Goal: Information Seeking & Learning: Find specific page/section

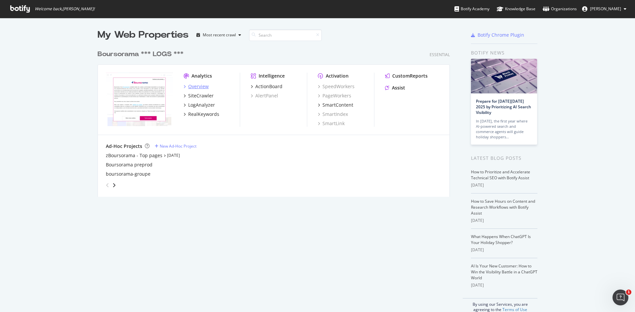
click at [192, 83] on div "Overview" at bounding box center [198, 86] width 21 height 7
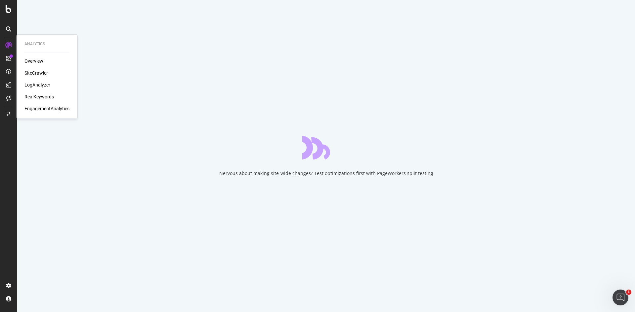
click at [31, 72] on div "SiteCrawler" at bounding box center [35, 73] width 23 height 7
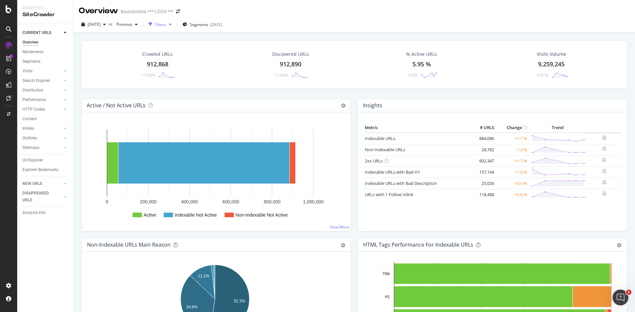
click at [166, 22] on div "Filters" at bounding box center [160, 25] width 11 height 6
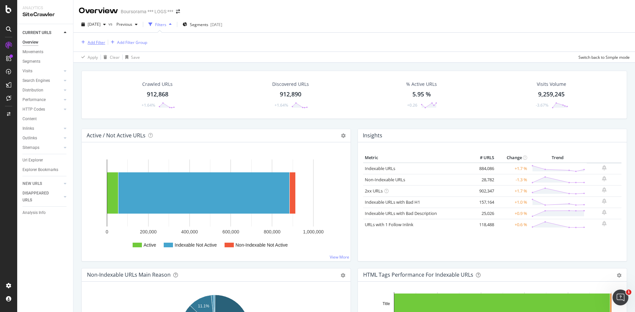
click at [98, 42] on div "Add Filter" at bounding box center [97, 43] width 18 height 6
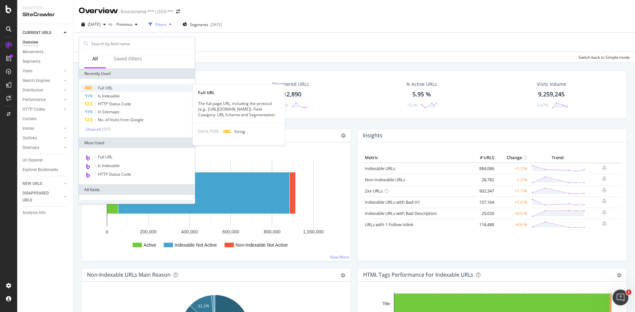
click at [103, 87] on span "Full URL" at bounding box center [105, 88] width 15 height 6
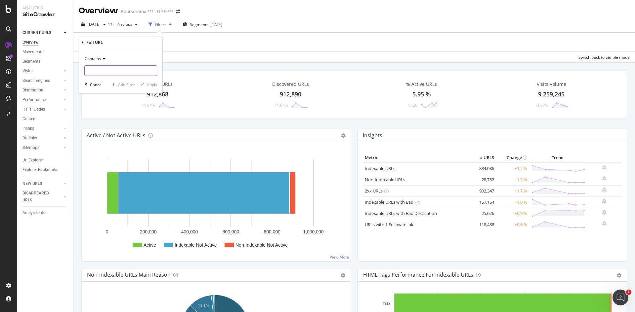
click at [113, 72] on input "text" at bounding box center [121, 70] width 72 height 11
paste input "[URL][DOMAIN_NAME]"
type input "[URL][DOMAIN_NAME]"
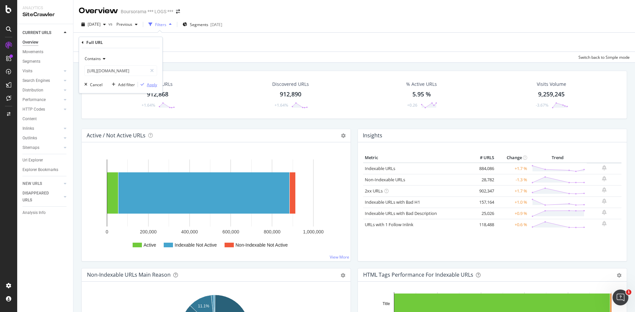
click at [150, 85] on div "Apply" at bounding box center [152, 85] width 10 height 6
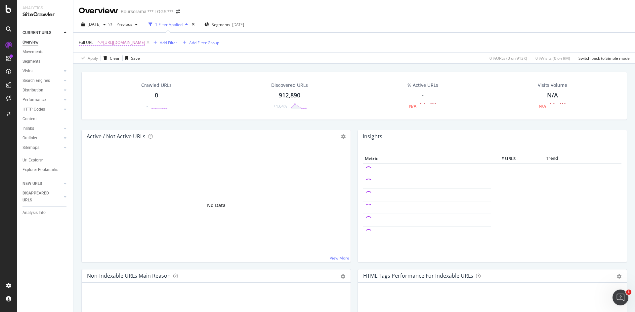
click at [145, 45] on span "^.*[URL][DOMAIN_NAME]" at bounding box center [122, 42] width 48 height 9
click at [117, 73] on input "[URL][DOMAIN_NAME]" at bounding box center [116, 70] width 62 height 11
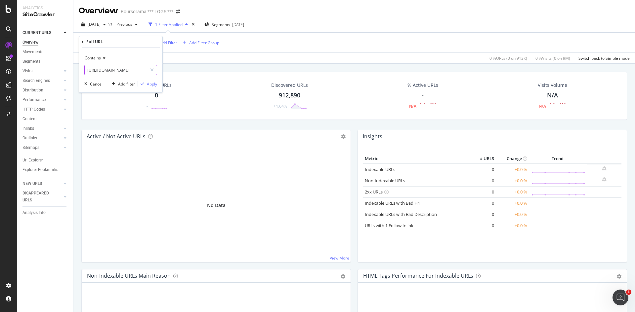
type input "[URL][DOMAIN_NAME]"
click at [148, 83] on div "Apply" at bounding box center [152, 84] width 10 height 6
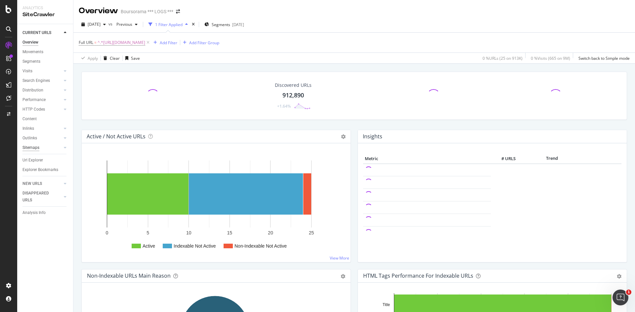
click at [31, 148] on div "Sitemaps" at bounding box center [30, 147] width 17 height 7
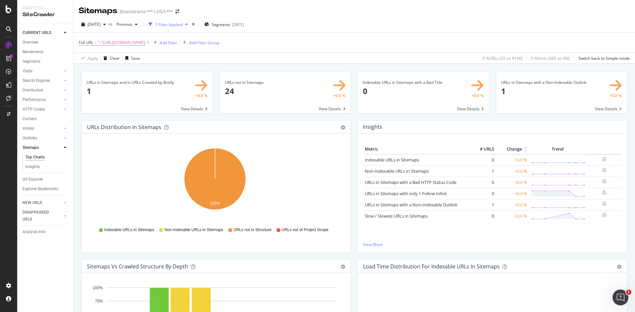
drag, startPoint x: 33, startPoint y: 178, endPoint x: 313, endPoint y: 185, distance: 279.5
click at [33, 178] on div "Url Explorer" at bounding box center [32, 179] width 21 height 7
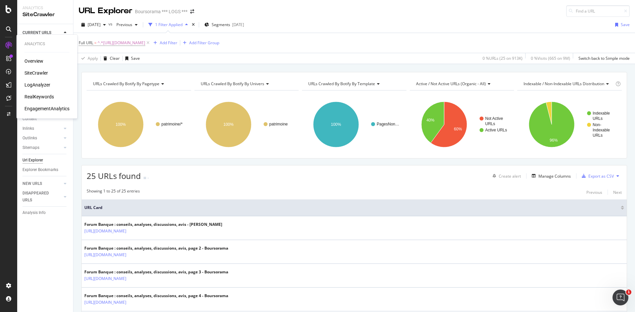
click at [30, 85] on div "LogAnalyzer" at bounding box center [37, 85] width 26 height 7
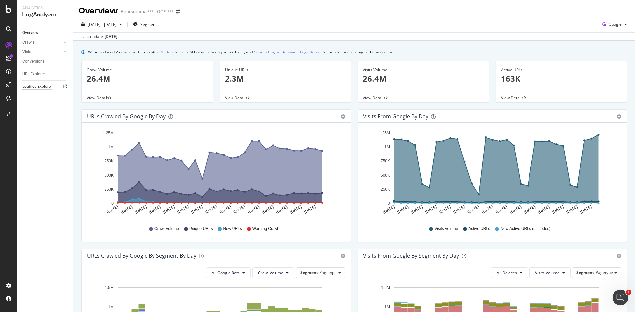
click at [29, 86] on div "Logfiles Explorer" at bounding box center [36, 86] width 29 height 7
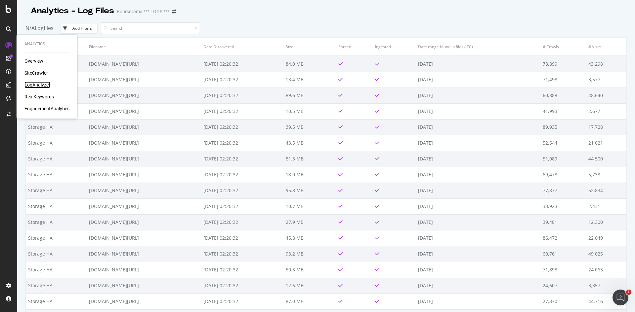
click at [30, 85] on div "LogAnalyzer" at bounding box center [37, 85] width 26 height 7
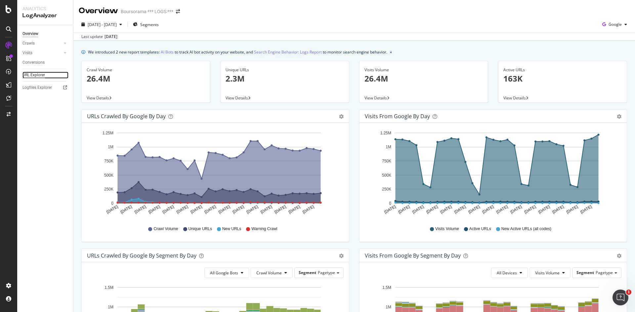
click at [33, 75] on div "URL Explorer" at bounding box center [33, 75] width 22 height 7
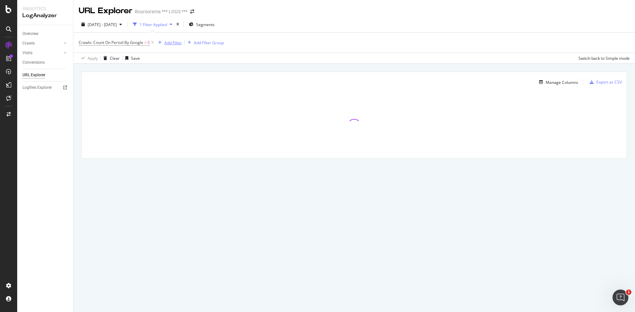
click at [171, 43] on div "Add Filter" at bounding box center [173, 43] width 18 height 6
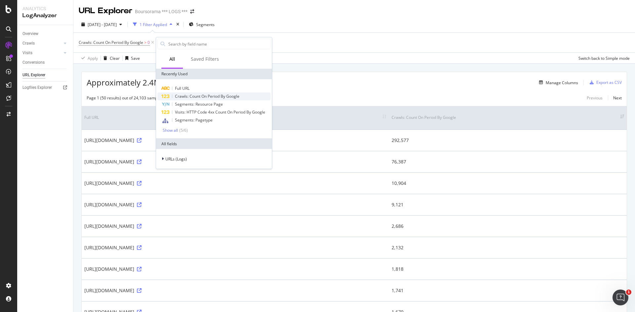
click at [185, 93] on div "Crawls: Count On Period By Google" at bounding box center [213, 97] width 113 height 8
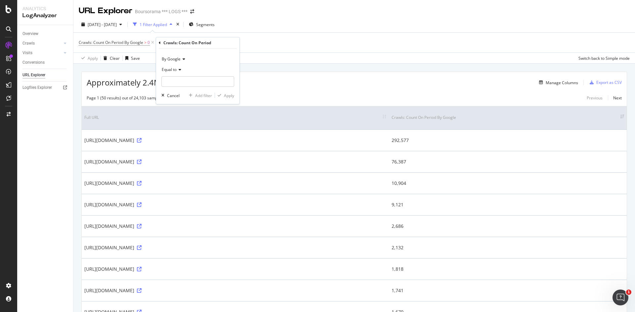
click at [282, 42] on div "Crawls: Count On Period By Google > 0 Add Filter Add Filter Group" at bounding box center [354, 43] width 551 height 20
click at [268, 41] on icon at bounding box center [269, 42] width 6 height 7
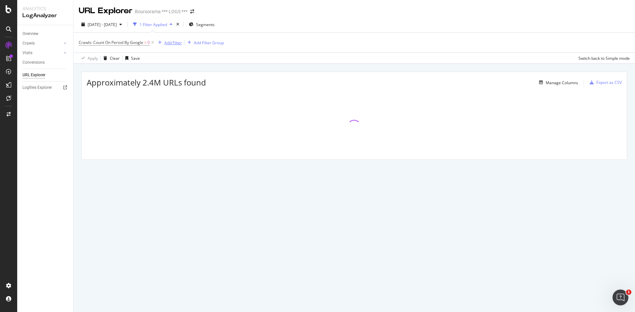
click at [171, 44] on div "Add Filter" at bounding box center [173, 43] width 18 height 6
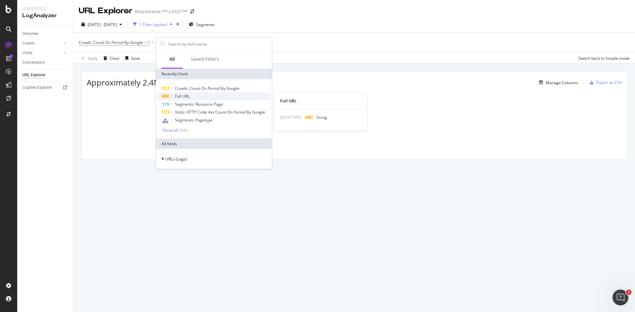
click at [182, 95] on span "Full URL" at bounding box center [182, 97] width 15 height 6
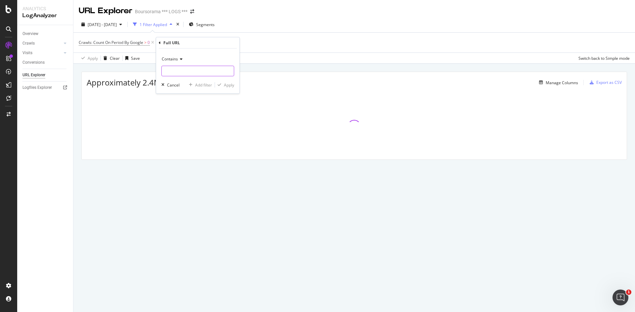
click at [171, 71] on input "text" at bounding box center [198, 71] width 72 height 11
paste input "https://www.boursorama.com/patrimoine/forum/banque/detail/464247683/"
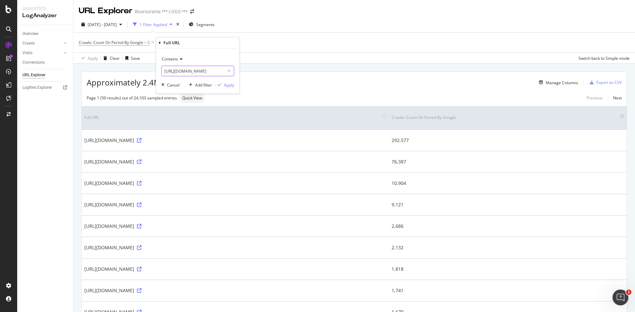
scroll to position [0, 62]
type input "[URL][DOMAIN_NAME]"
click at [226, 83] on div "Apply" at bounding box center [229, 85] width 10 height 6
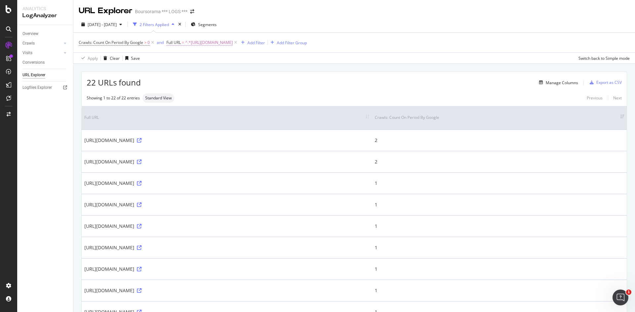
click at [233, 44] on span "^.*[URL][DOMAIN_NAME]" at bounding box center [209, 42] width 48 height 9
click at [207, 68] on input "[URL][DOMAIN_NAME]" at bounding box center [204, 70] width 62 height 11
type input "mail"
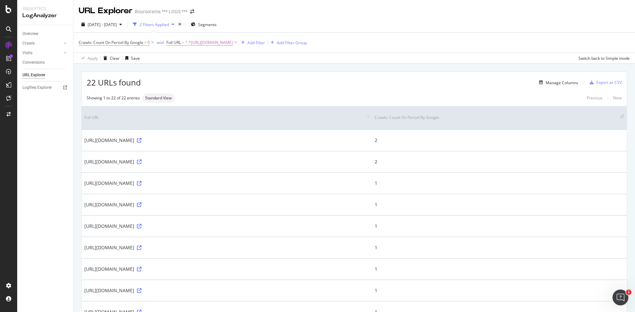
click at [241, 87] on div "22 URLs found Manage Columns Export as CSV" at bounding box center [354, 80] width 545 height 16
